Goal: Navigation & Orientation: Find specific page/section

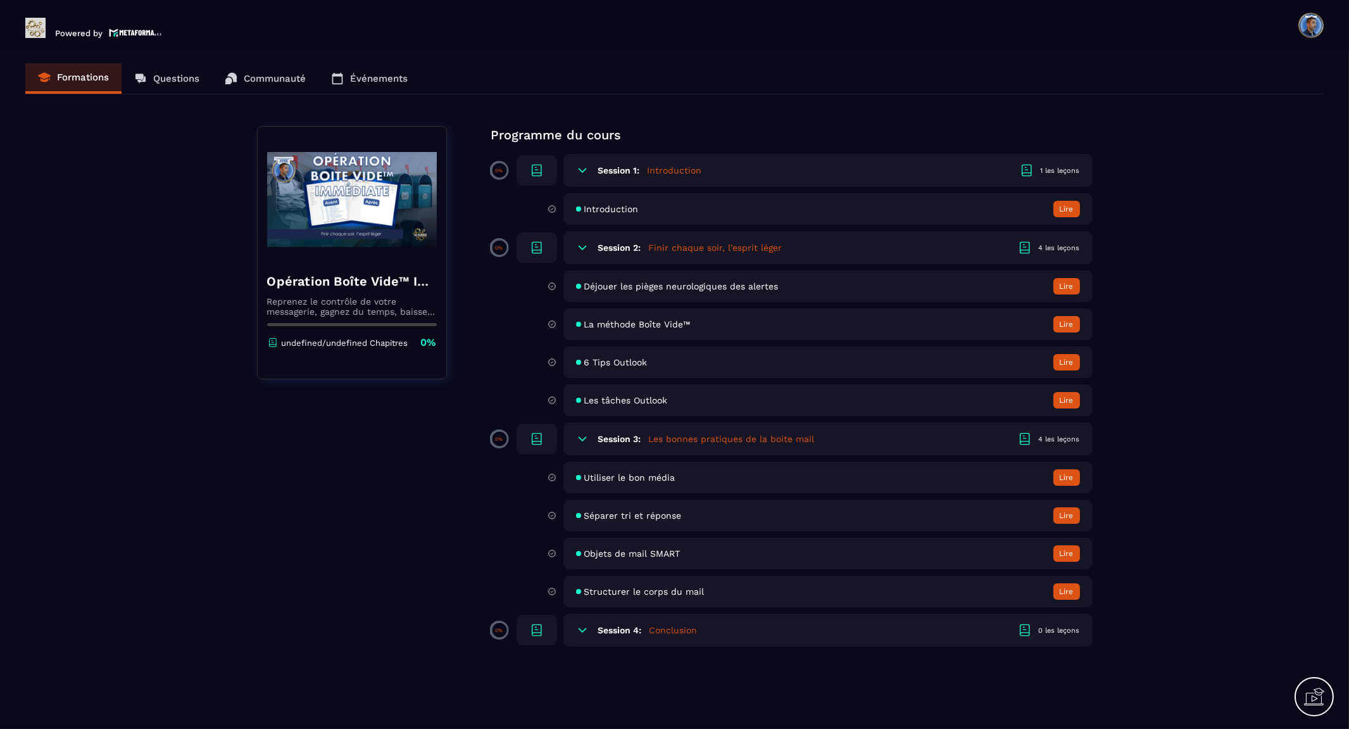
click at [1319, 698] on icon at bounding box center [1314, 696] width 20 height 20
click at [180, 83] on div "Formations Questions Communauté Événements" at bounding box center [674, 78] width 1298 height 31
click at [179, 79] on div "Formations Questions Communauté Événements" at bounding box center [674, 78] width 1298 height 31
click at [179, 73] on div "Formations Questions Communauté Événements" at bounding box center [674, 78] width 1298 height 31
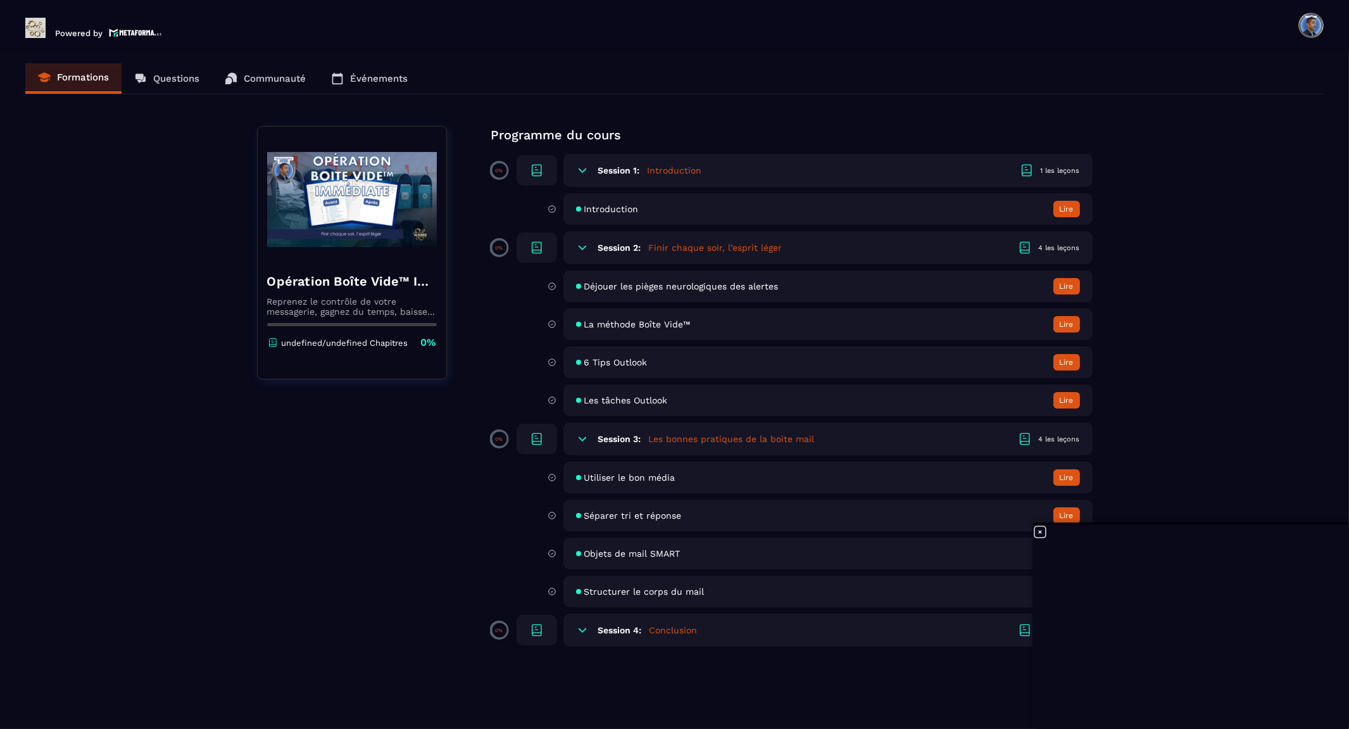
click at [261, 73] on div "Formations Questions Communauté Événements" at bounding box center [674, 78] width 1298 height 31
click at [375, 75] on div "Formations Questions Communauté Événements" at bounding box center [674, 78] width 1298 height 31
drag, startPoint x: 270, startPoint y: 75, endPoint x: 207, endPoint y: 77, distance: 62.7
click at [263, 76] on div "Formations Questions Communauté Événements" at bounding box center [674, 78] width 1298 height 31
click at [175, 78] on div "Formations Questions Communauté Événements" at bounding box center [674, 78] width 1298 height 31
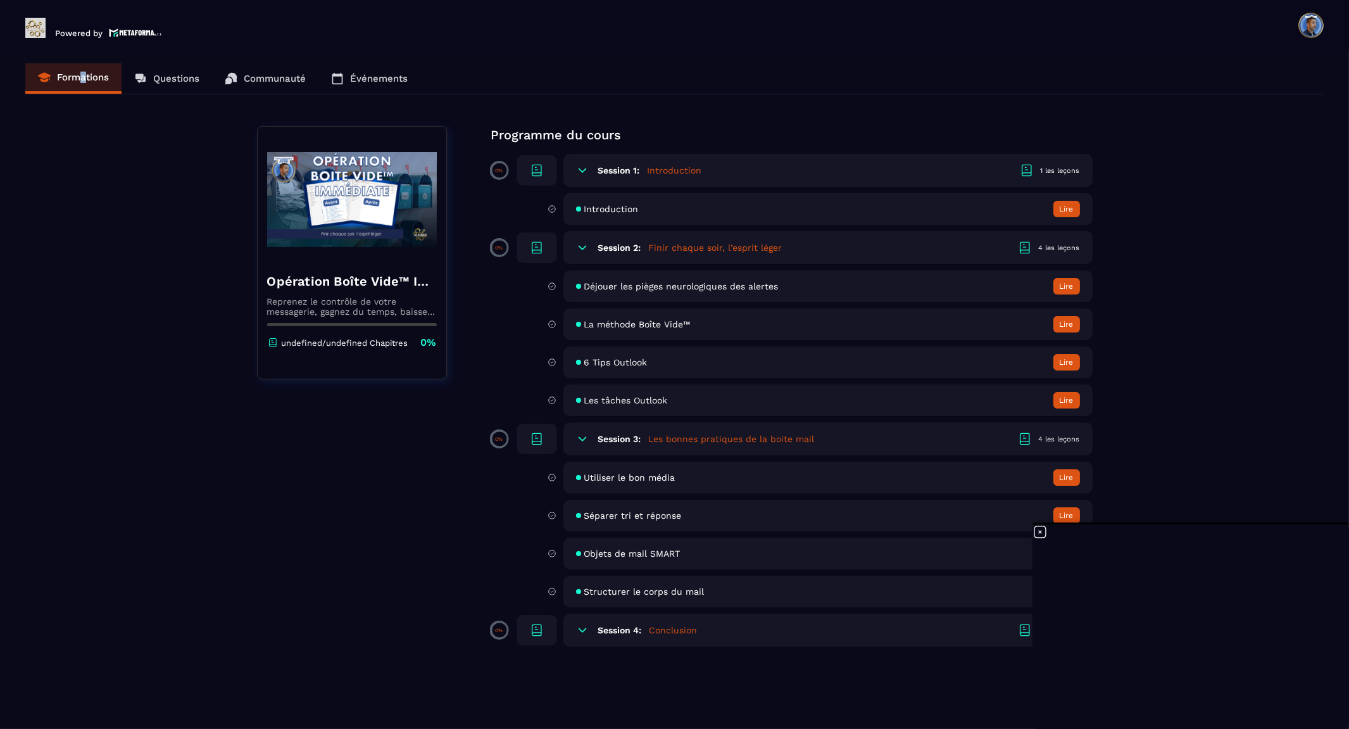
click at [78, 78] on div "Formations Questions Communauté Événements" at bounding box center [674, 78] width 1298 height 31
click at [170, 73] on div "Formations Questions Communauté Événements" at bounding box center [674, 78] width 1298 height 31
click at [72, 24] on div "Powered by" at bounding box center [95, 25] width 140 height 25
click at [268, 49] on header "Powered by Quentin PHILIPPÉ [EMAIL_ADDRESS][DOMAIN_NAME] Formations Questions C…" at bounding box center [674, 25] width 1349 height 51
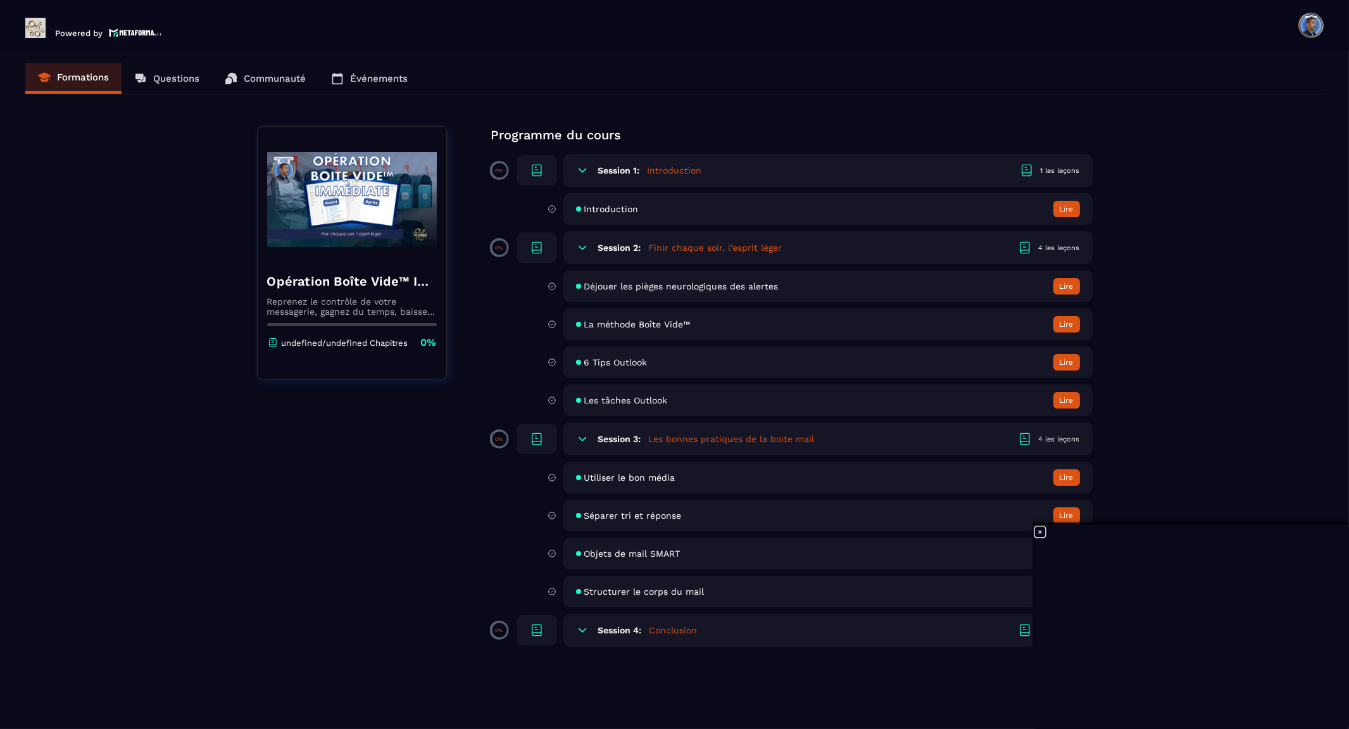
click at [142, 28] on img at bounding box center [135, 32] width 53 height 11
